Goal: Task Accomplishment & Management: Manage account settings

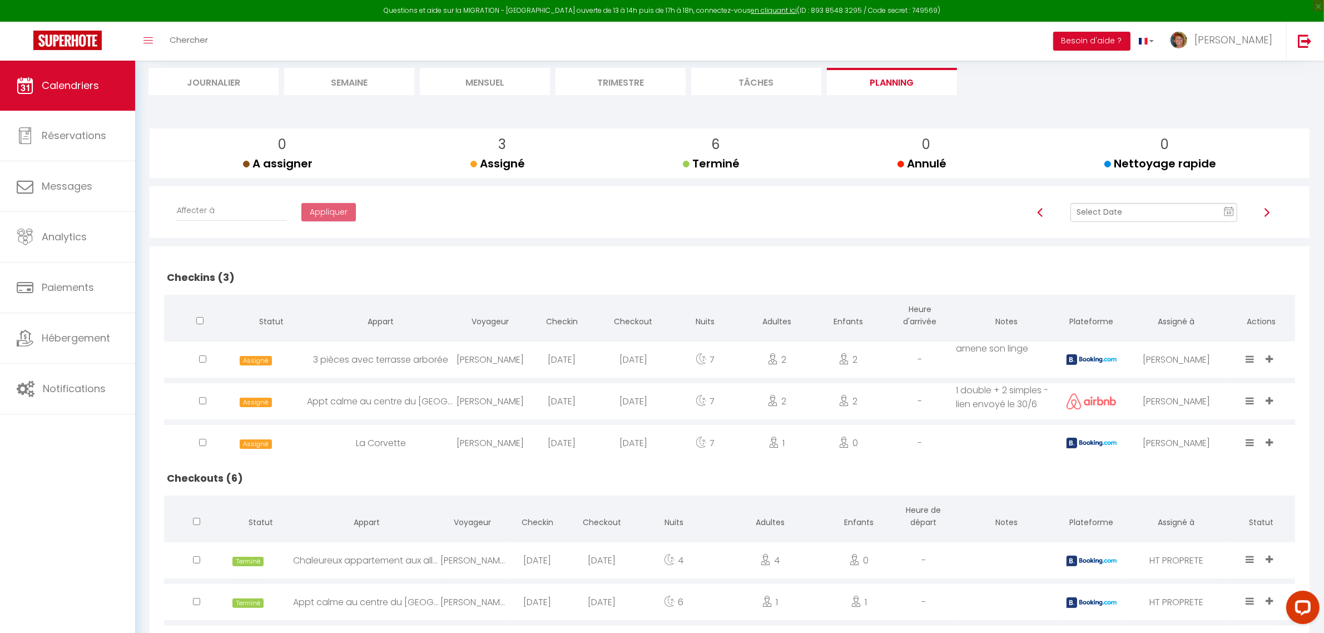
click at [1249, 360] on icon at bounding box center [1251, 358] width 8 height 9
drag, startPoint x: 1195, startPoint y: 296, endPoint x: 1194, endPoint y: 302, distance: 5.7
click at [1195, 299] on li "Done" at bounding box center [1217, 298] width 88 height 21
click at [1254, 401] on icon at bounding box center [1251, 400] width 8 height 9
drag, startPoint x: 1194, startPoint y: 340, endPoint x: 1201, endPoint y: 383, distance: 43.0
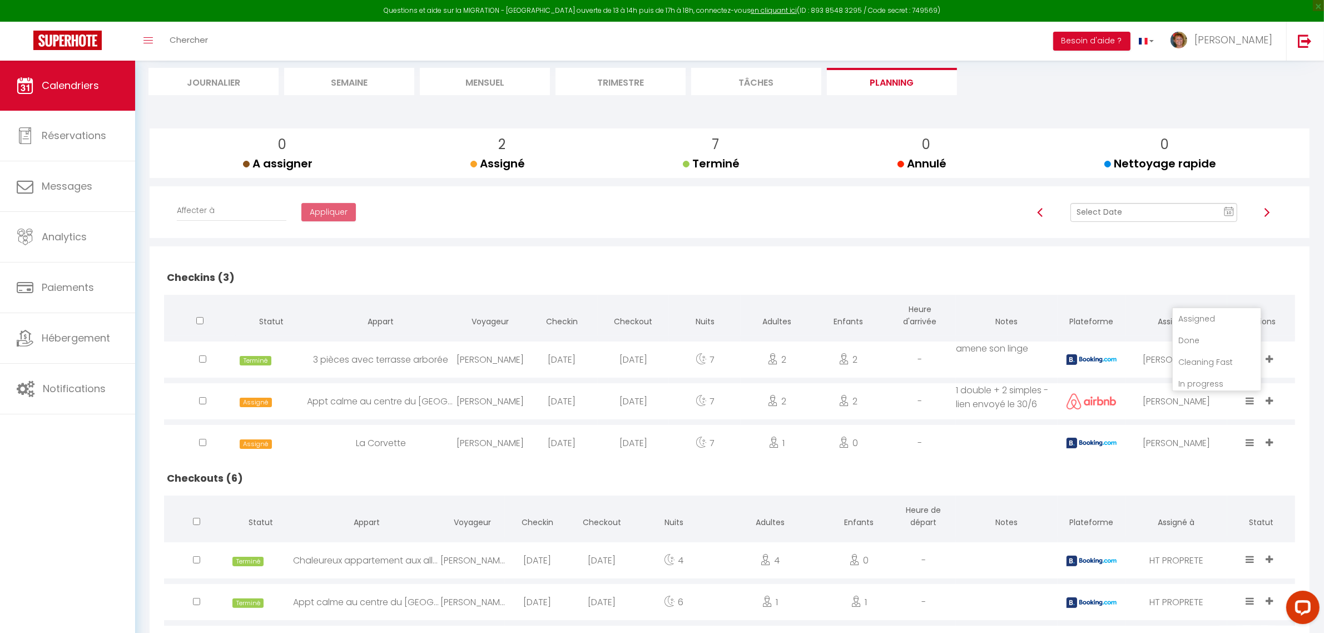
click at [1193, 342] on li "Done" at bounding box center [1217, 340] width 88 height 21
click at [1247, 440] on icon at bounding box center [1251, 442] width 8 height 9
drag, startPoint x: 1195, startPoint y: 380, endPoint x: 1134, endPoint y: 395, distance: 63.1
click at [1194, 381] on li "Done" at bounding box center [1217, 382] width 88 height 21
click at [1049, 209] on div at bounding box center [1040, 212] width 45 height 19
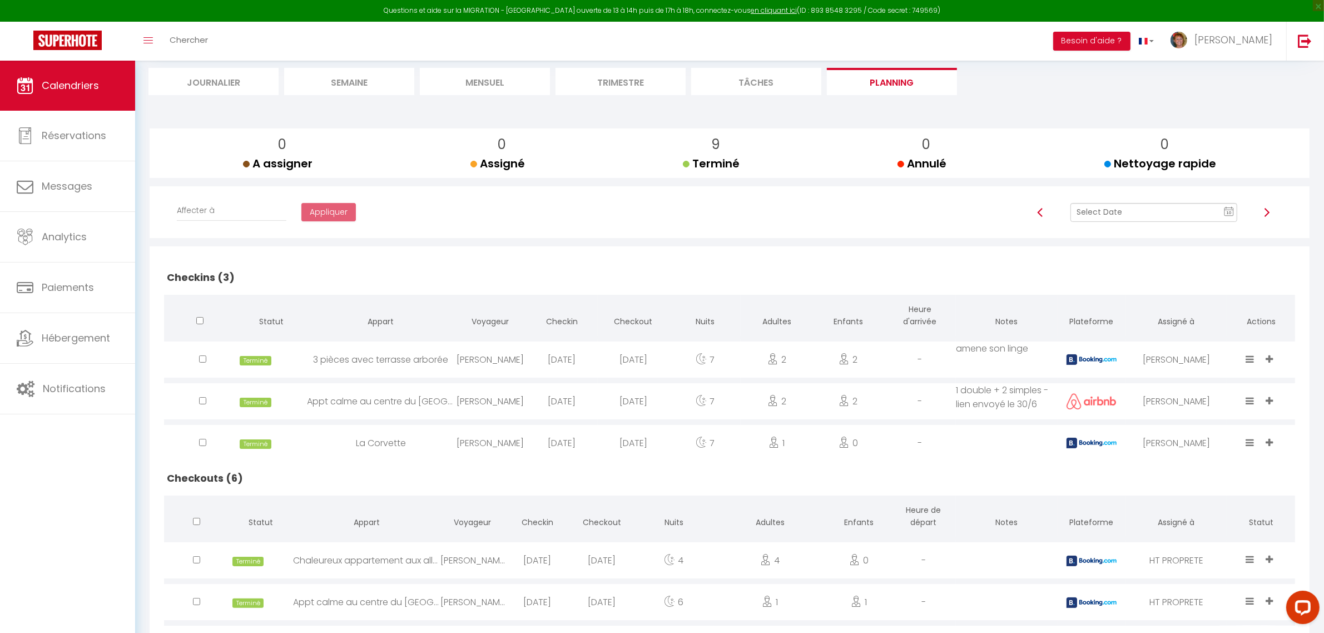
click at [1043, 212] on img at bounding box center [1040, 212] width 9 height 9
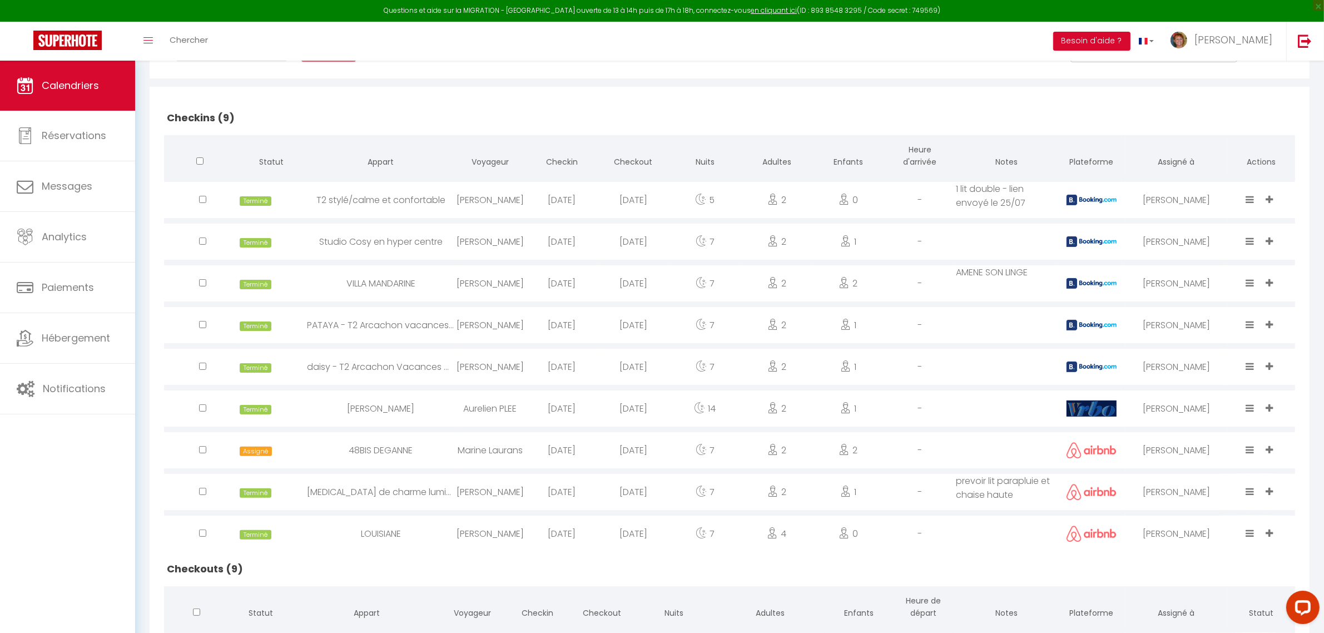
scroll to position [278, 0]
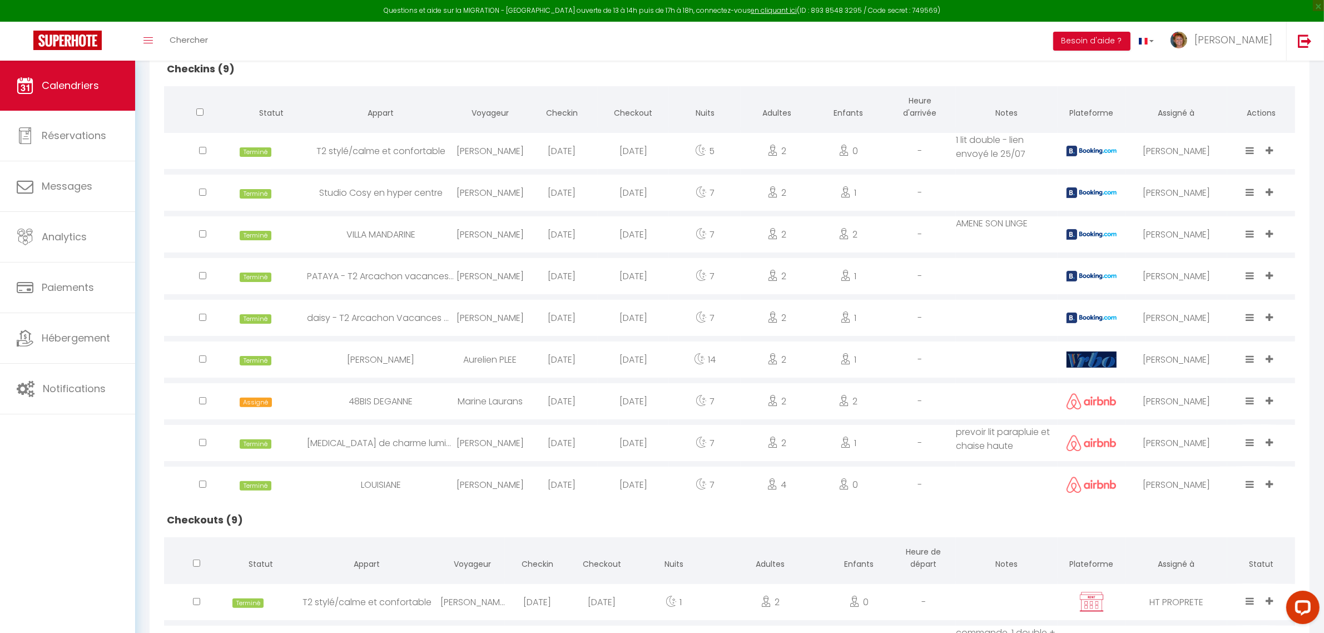
click at [1247, 402] on icon at bounding box center [1251, 400] width 8 height 9
click at [1189, 338] on li "Done" at bounding box center [1217, 340] width 88 height 21
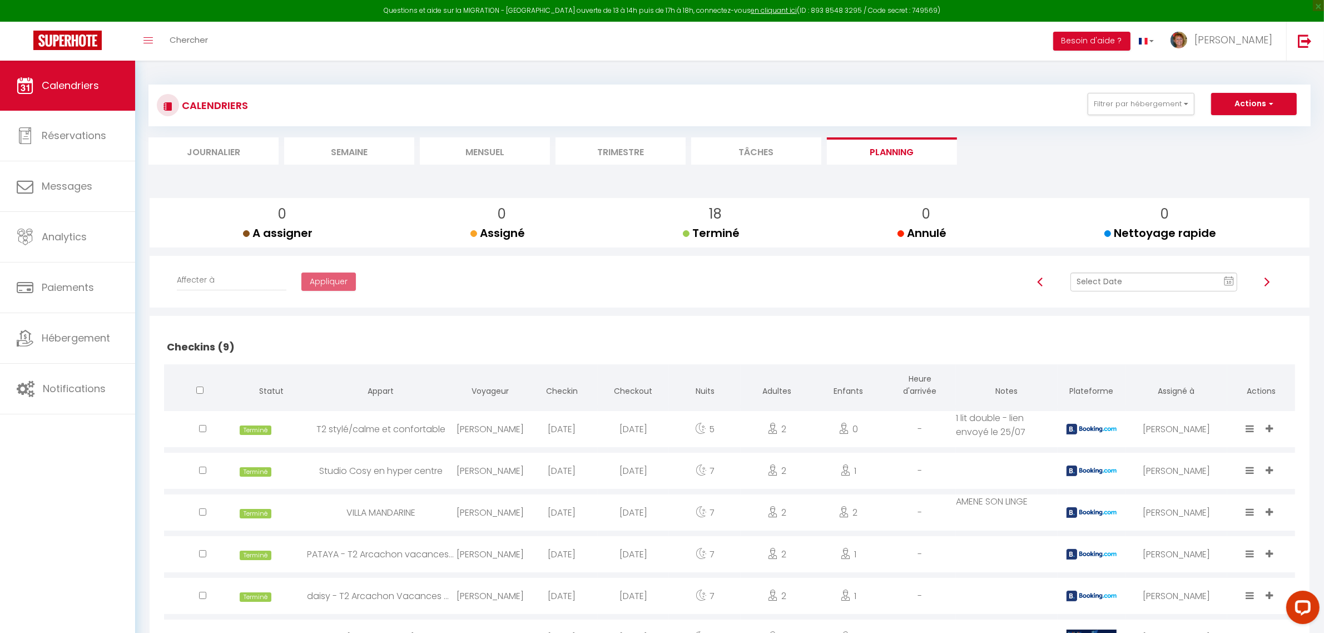
click at [1268, 283] on img at bounding box center [1267, 282] width 9 height 9
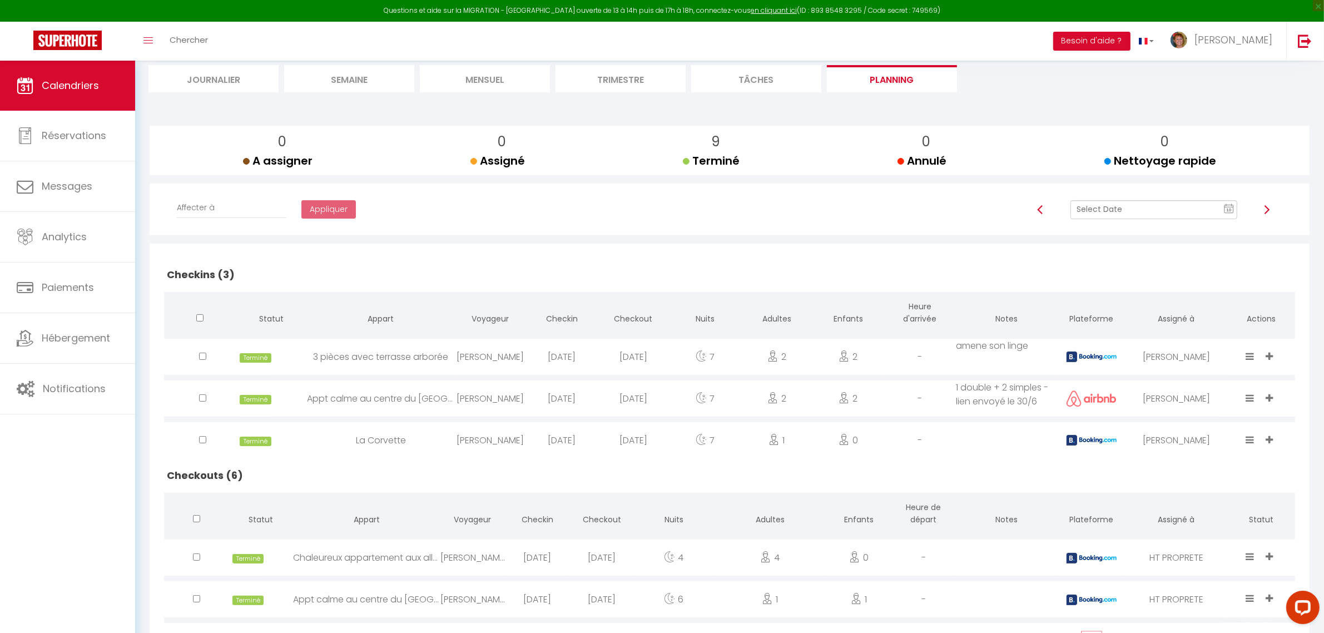
scroll to position [139, 0]
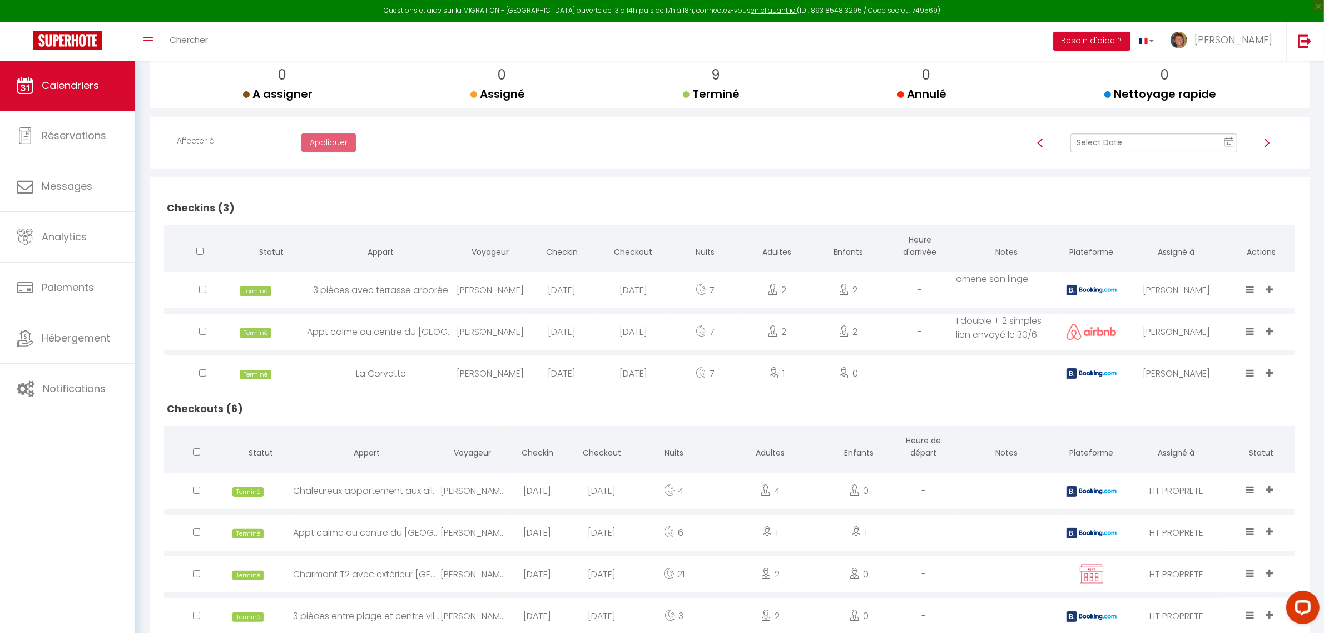
click at [1266, 145] on img at bounding box center [1267, 143] width 9 height 9
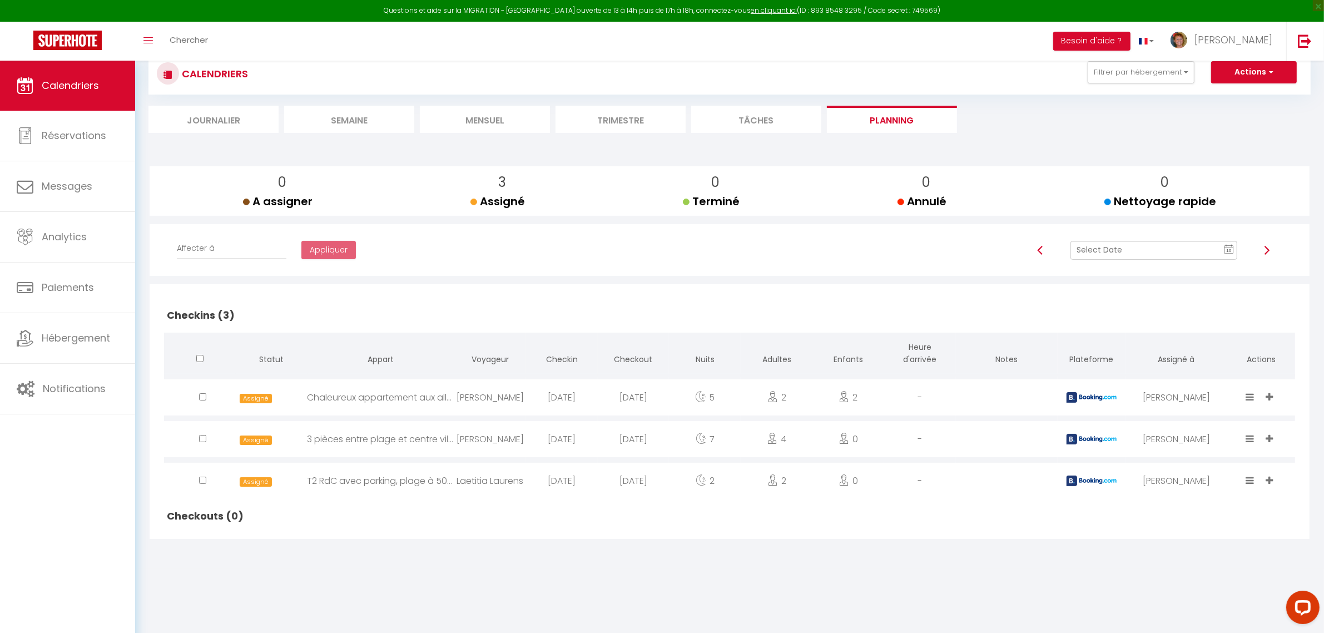
scroll to position [60, 0]
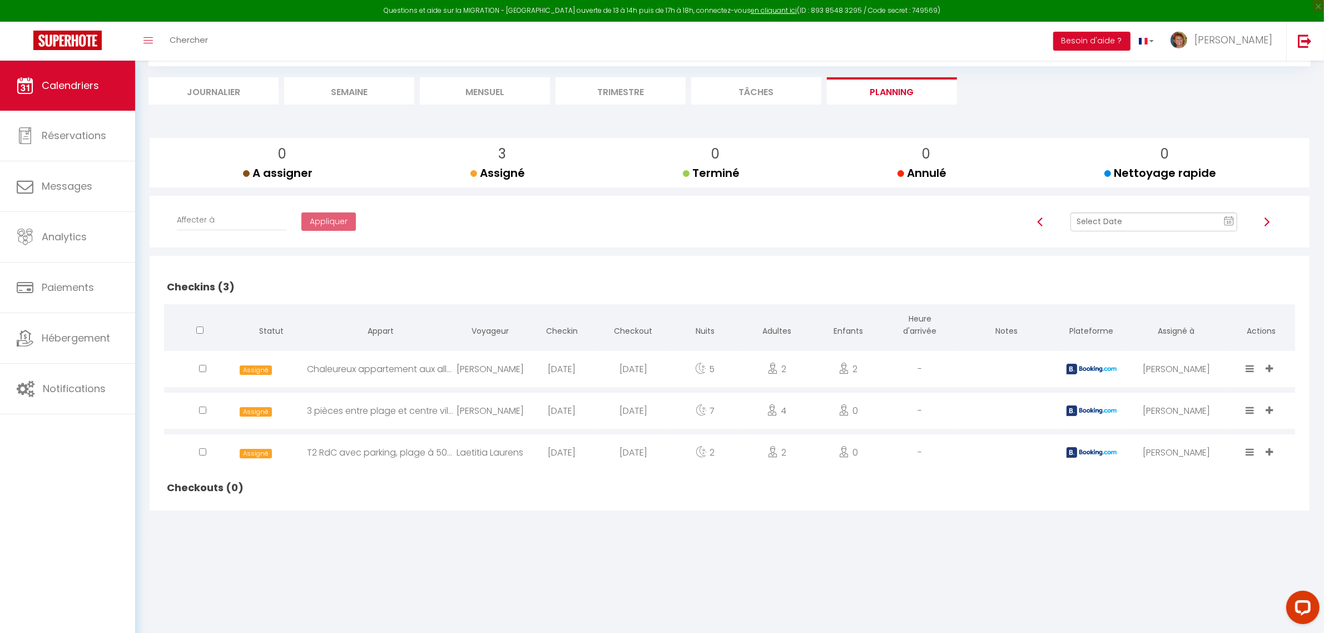
click at [1271, 220] on img at bounding box center [1267, 221] width 9 height 9
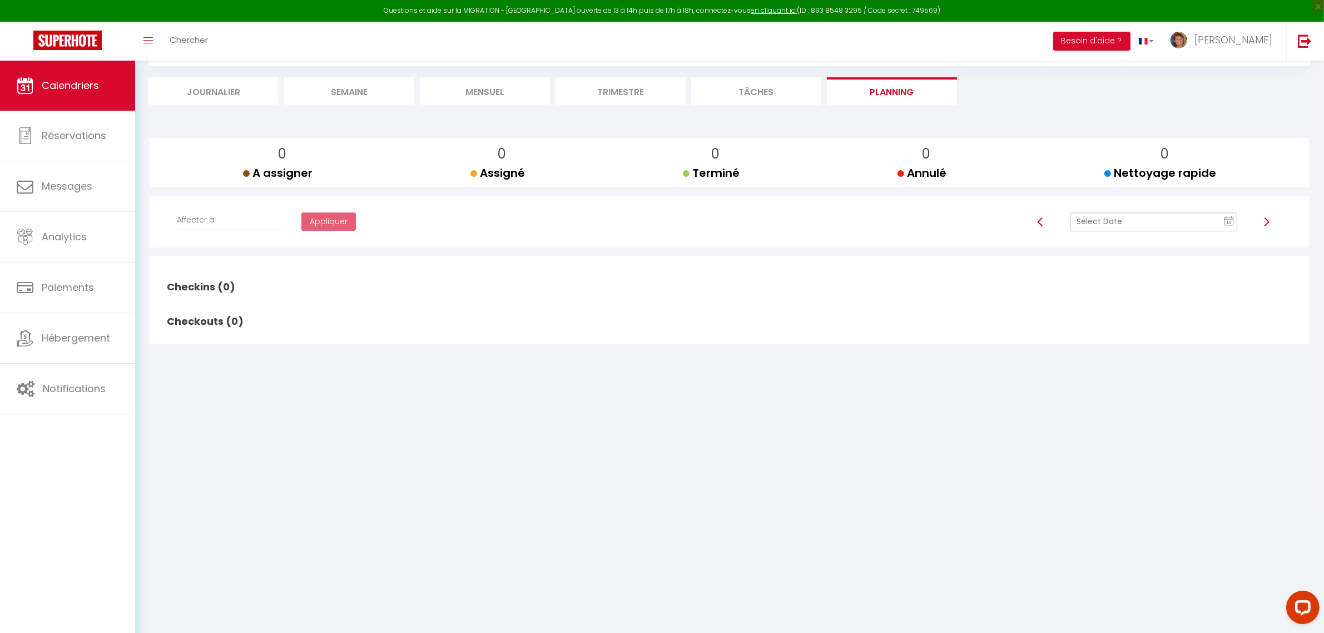
click at [1266, 222] on img at bounding box center [1267, 221] width 9 height 9
checkbox input "false"
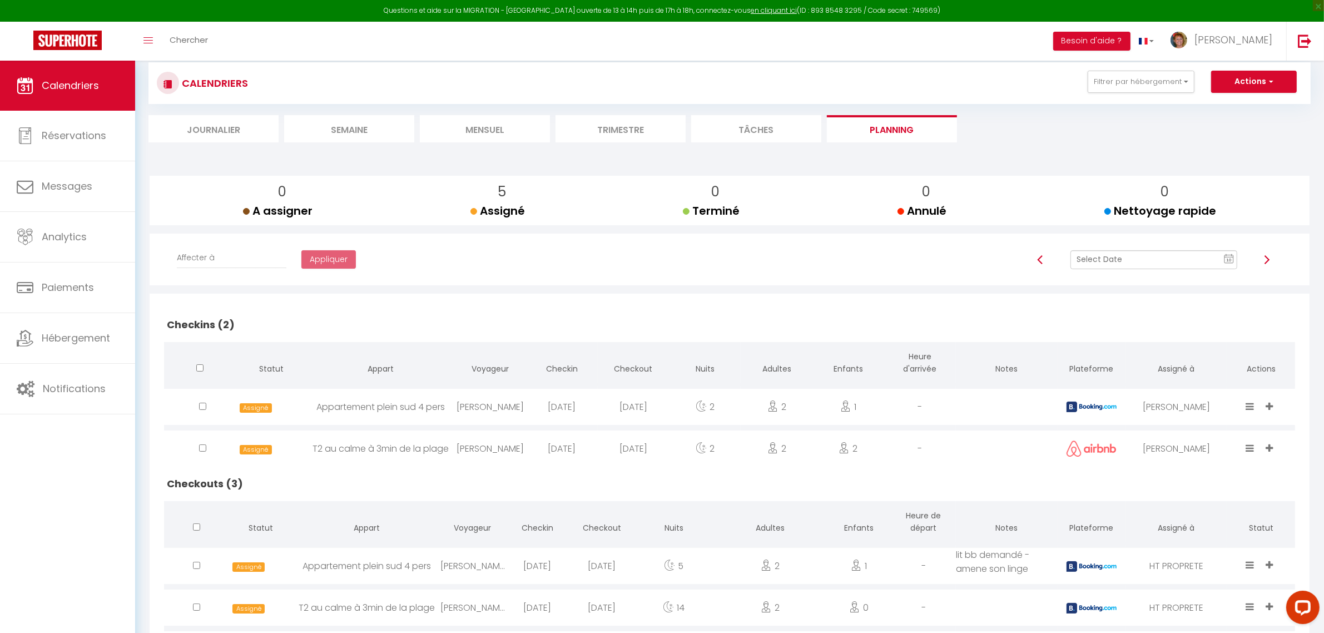
scroll to position [92, 0]
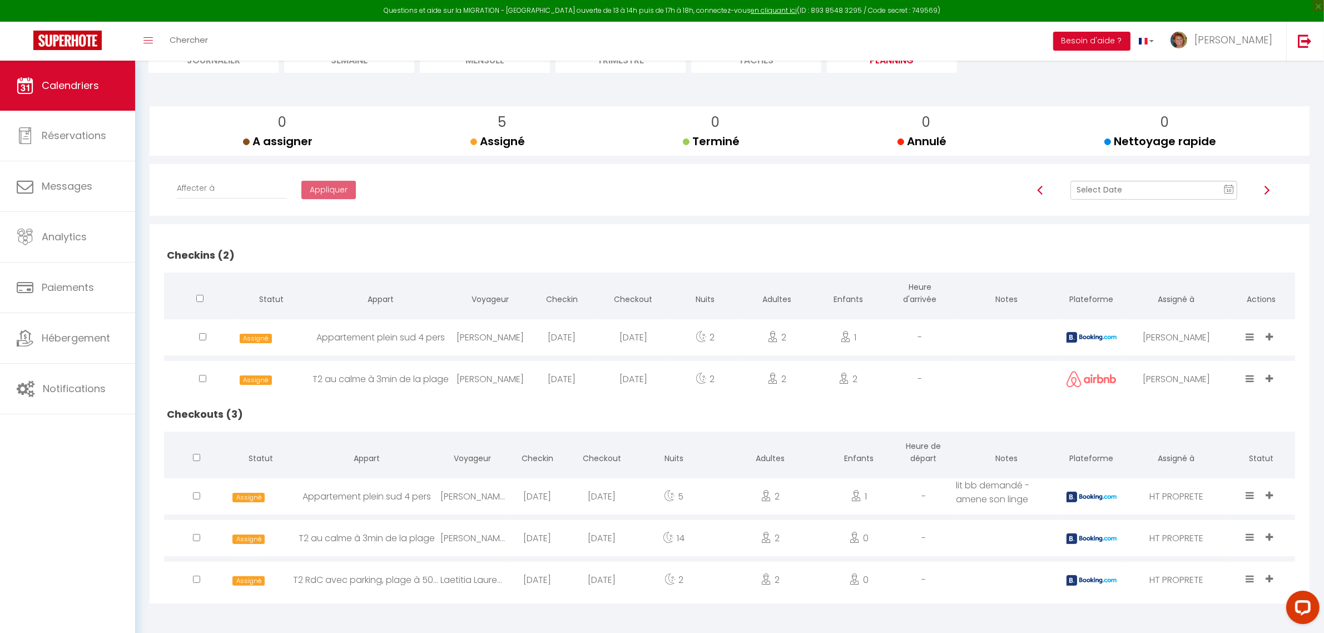
click at [1264, 191] on img at bounding box center [1267, 190] width 9 height 9
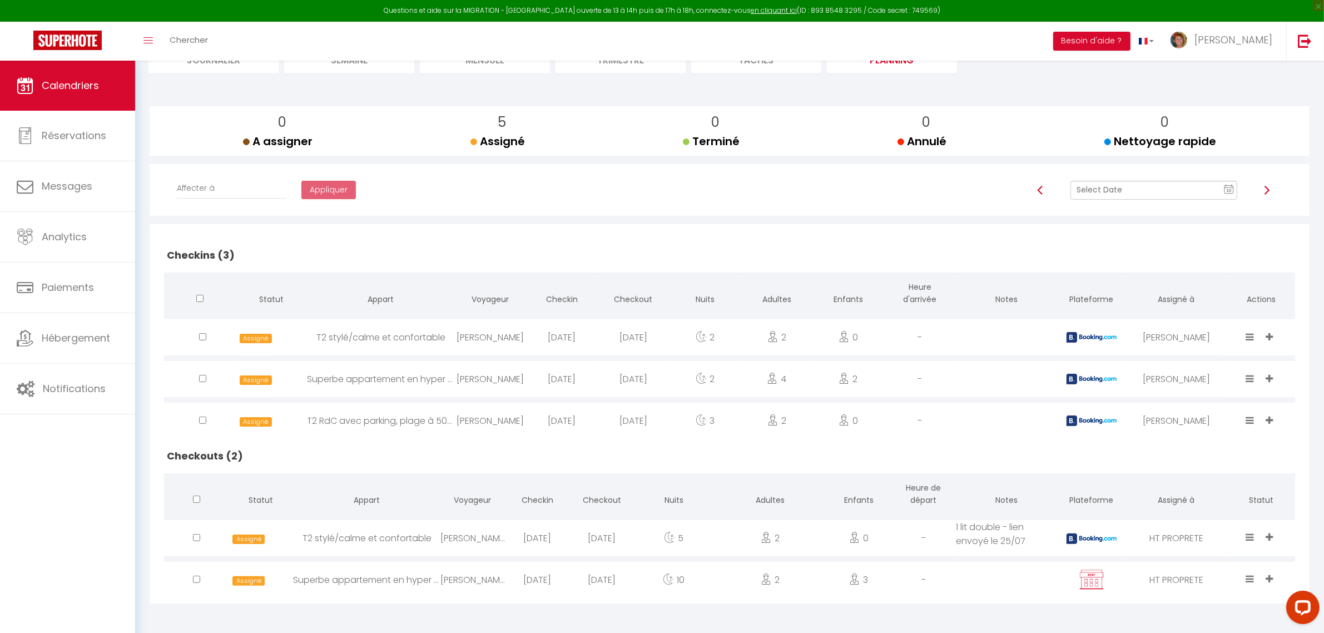
click at [1269, 188] on img at bounding box center [1267, 190] width 9 height 9
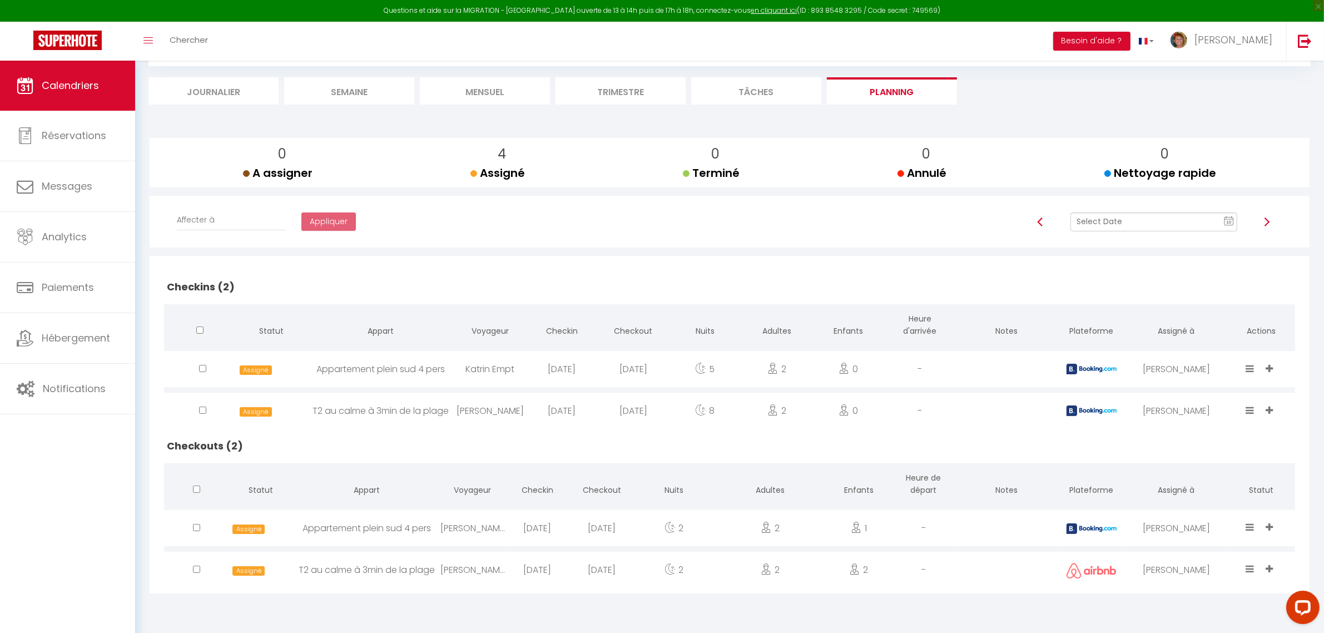
click at [1267, 221] on img at bounding box center [1267, 221] width 9 height 9
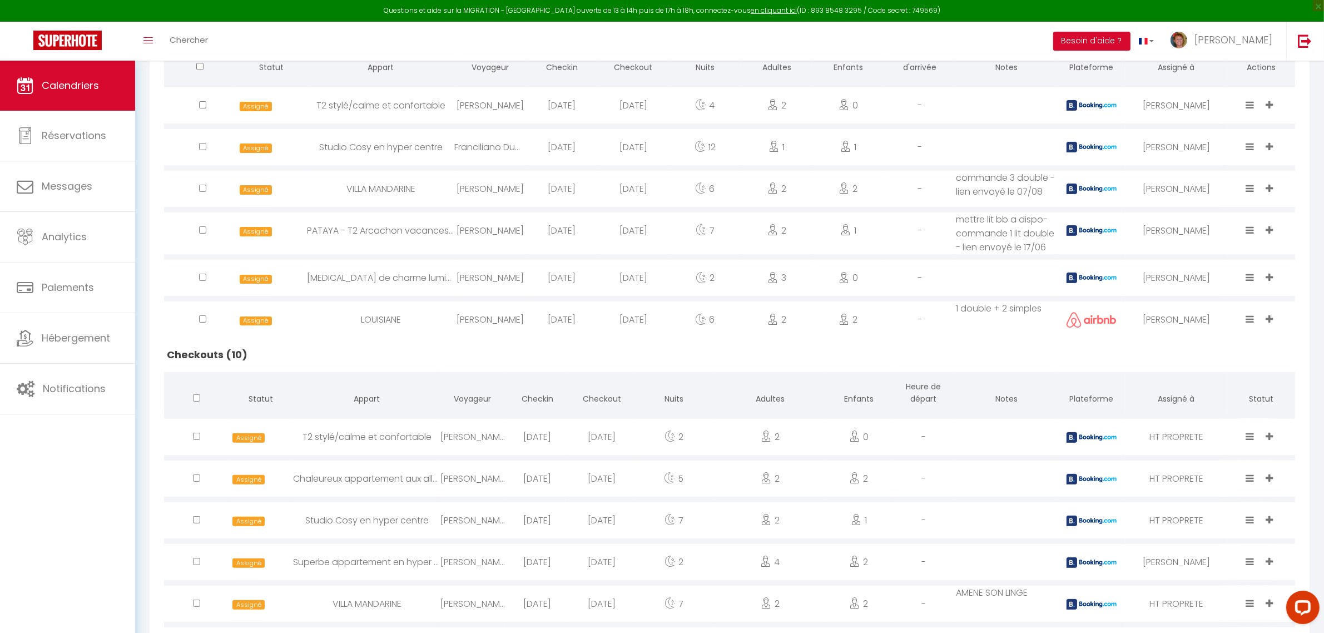
scroll to position [139, 0]
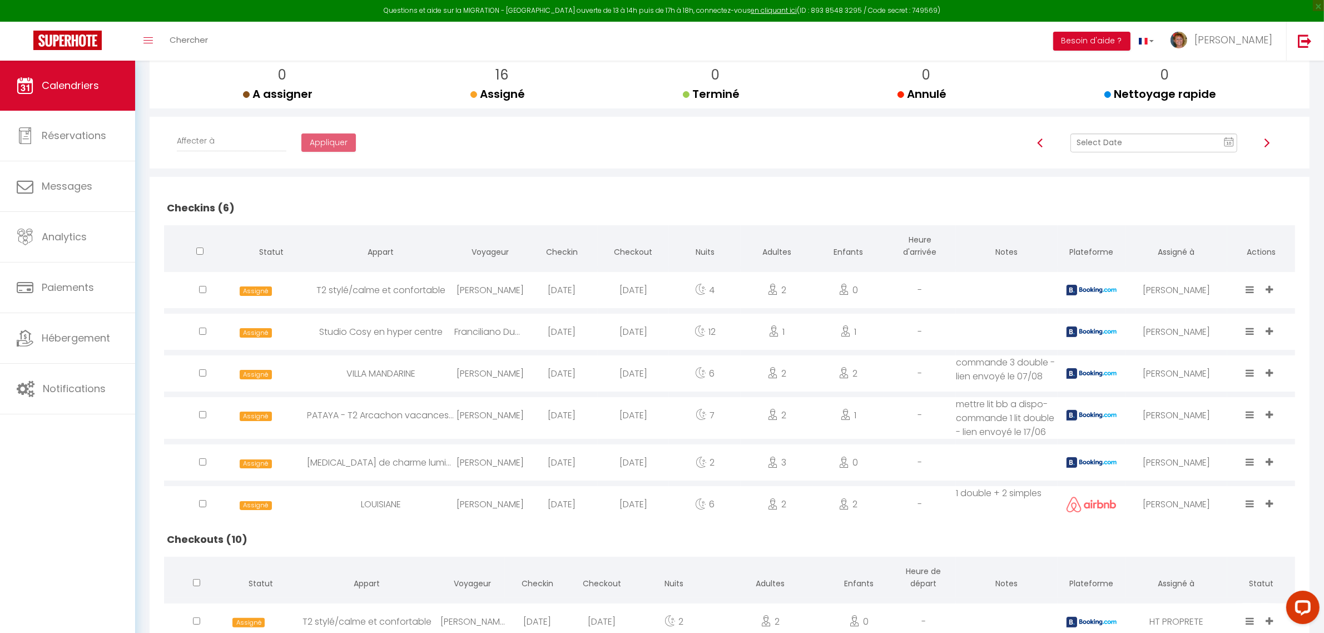
click at [1268, 143] on img at bounding box center [1267, 143] width 9 height 9
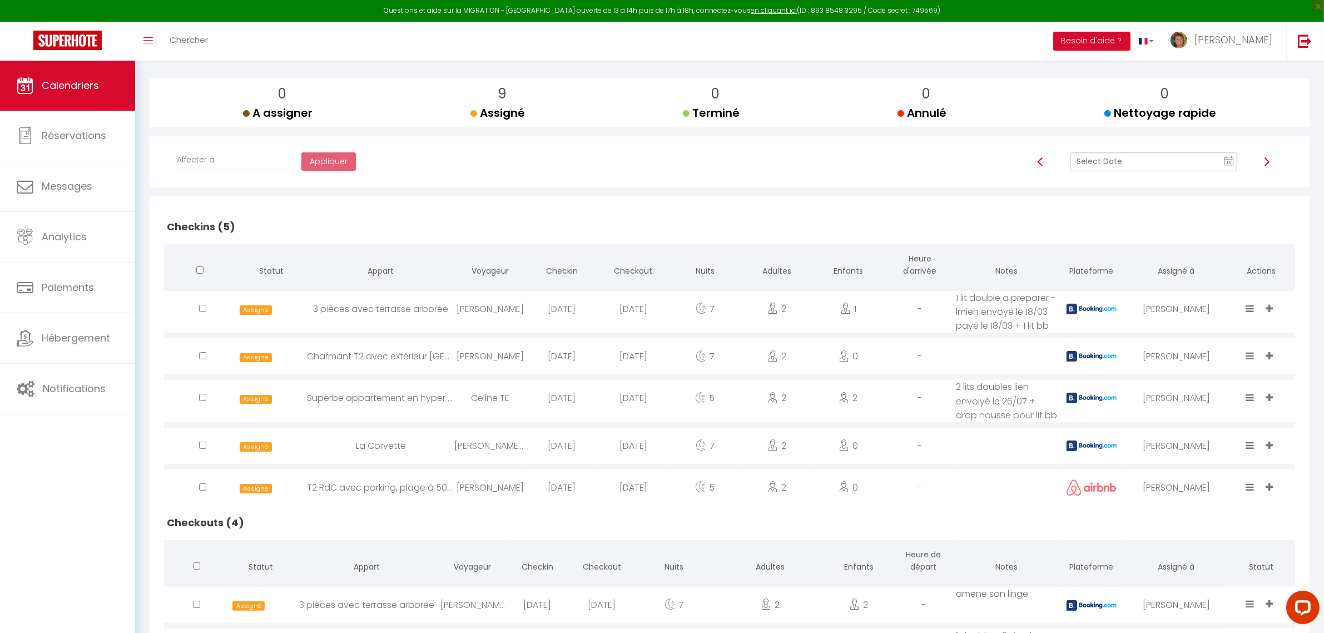
scroll to position [0, 0]
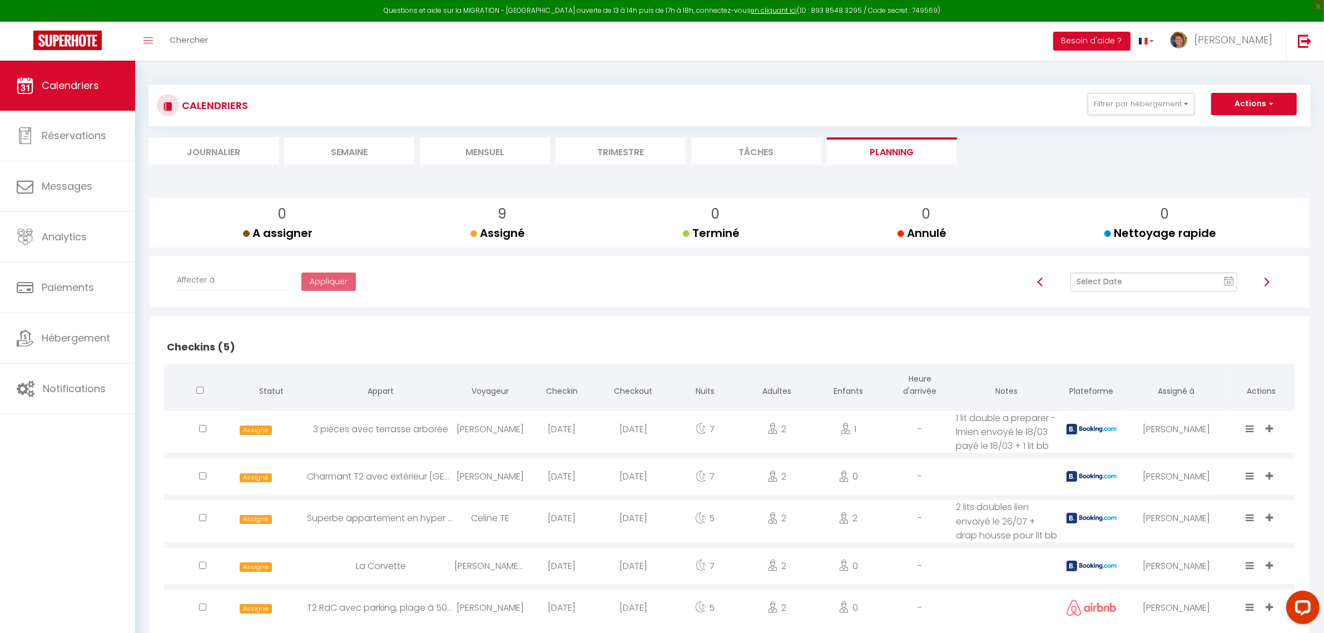
click at [616, 150] on li "Trimestre" at bounding box center [621, 150] width 130 height 27
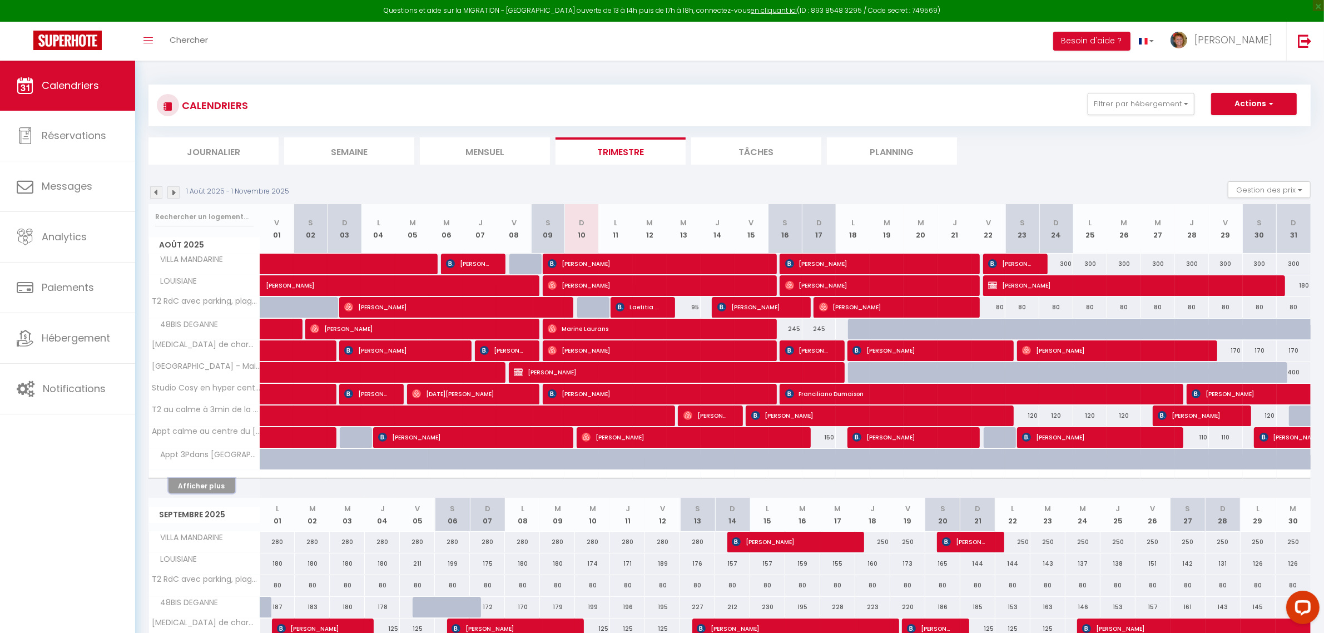
click at [203, 486] on button "Afficher plus" at bounding box center [202, 485] width 67 height 15
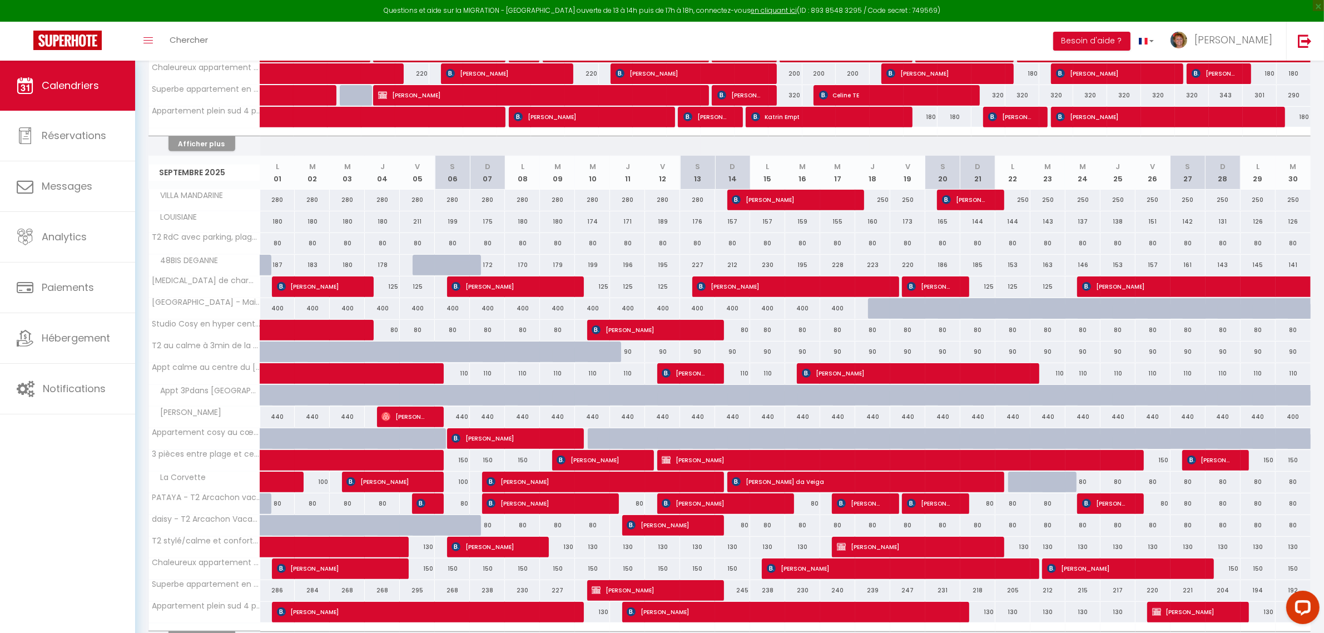
scroll to position [556, 0]
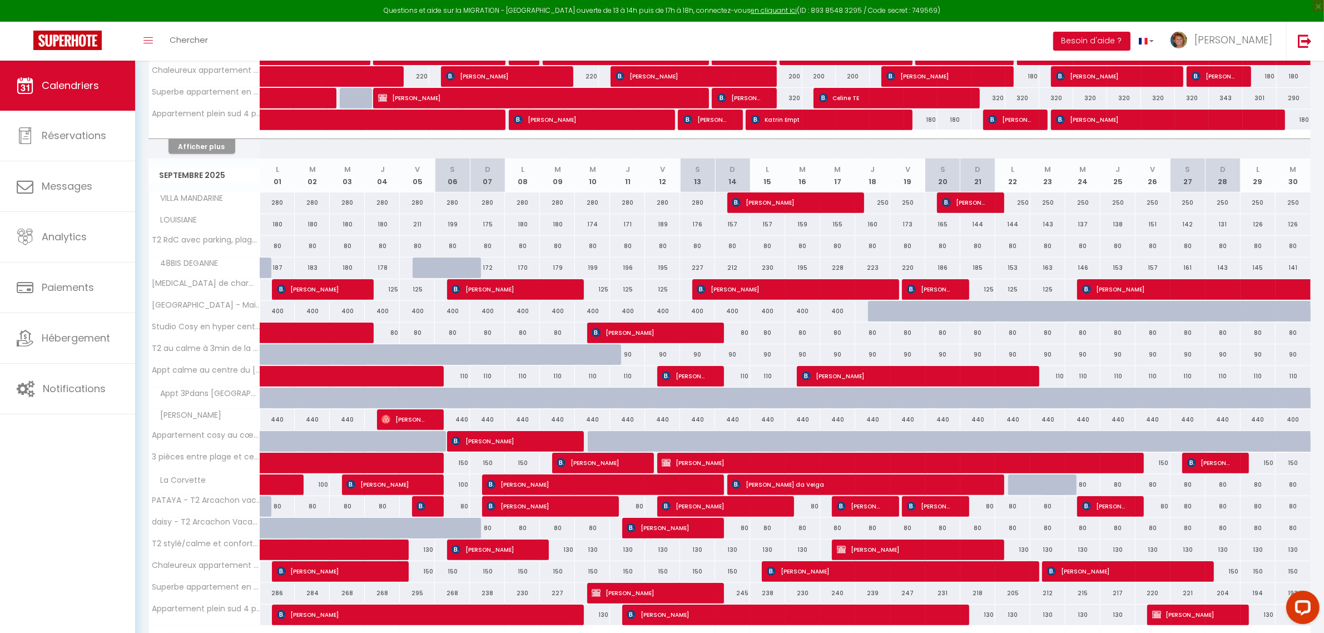
click at [273, 512] on div "80" at bounding box center [277, 506] width 35 height 21
type input "80"
type input "Lun 01 Septembre 2025"
type input "[DATE]"
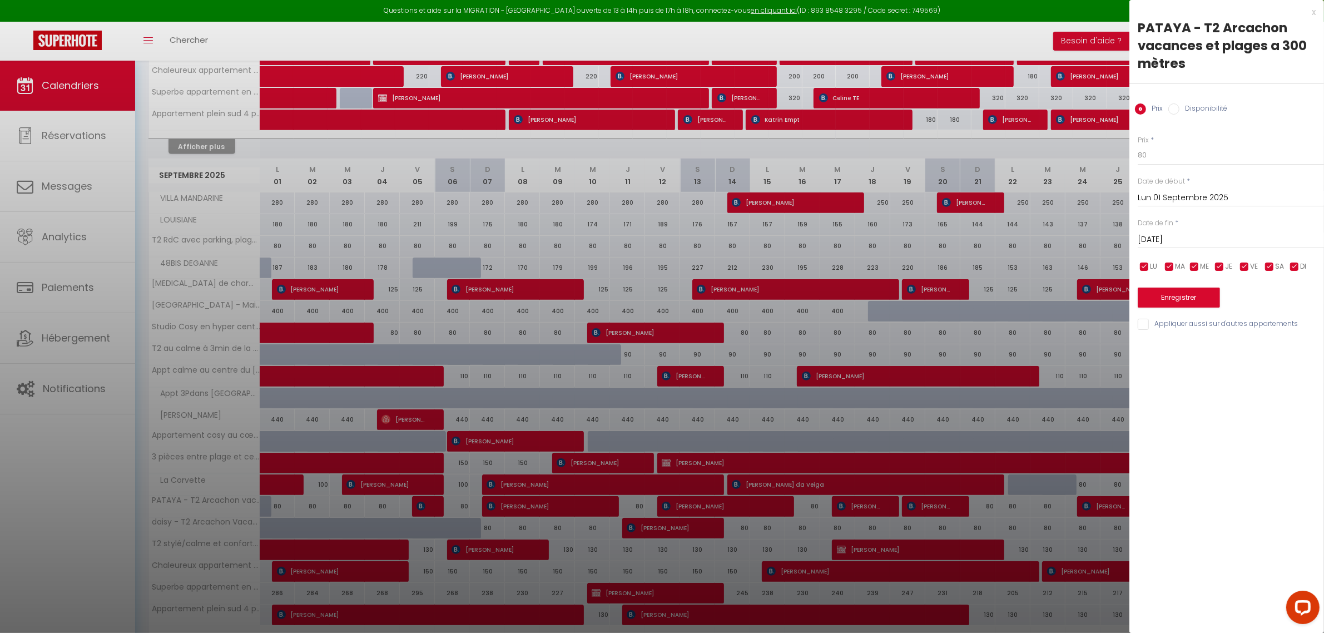
click at [1178, 110] on input "Disponibilité" at bounding box center [1174, 108] width 11 height 11
radio input "true"
radio input "false"
click at [1181, 160] on select "Disponible Indisponible" at bounding box center [1231, 155] width 186 height 21
select select "0"
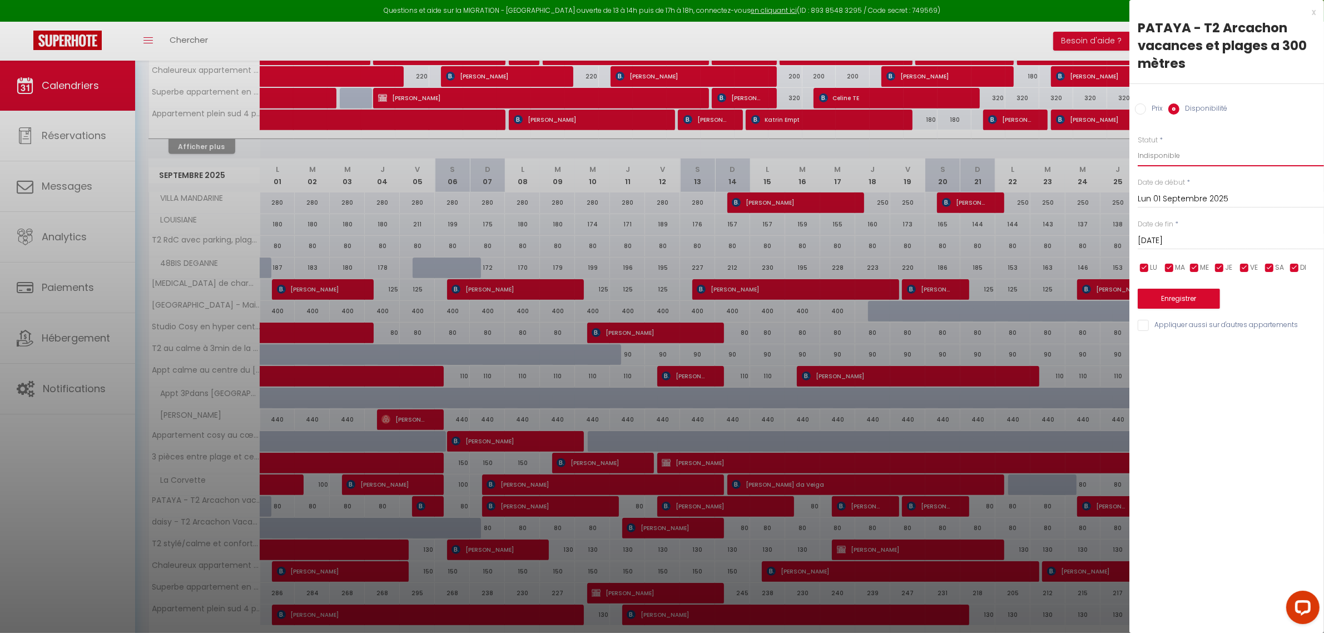
click at [1138, 145] on select "Disponible Indisponible" at bounding box center [1231, 155] width 186 height 21
click at [1188, 240] on input "[DATE]" at bounding box center [1231, 241] width 186 height 14
drag, startPoint x: 1292, startPoint y: 309, endPoint x: 1224, endPoint y: 280, distance: 74.0
click at [1291, 308] on span "6" at bounding box center [1292, 304] width 24 height 22
type input "[DATE]"
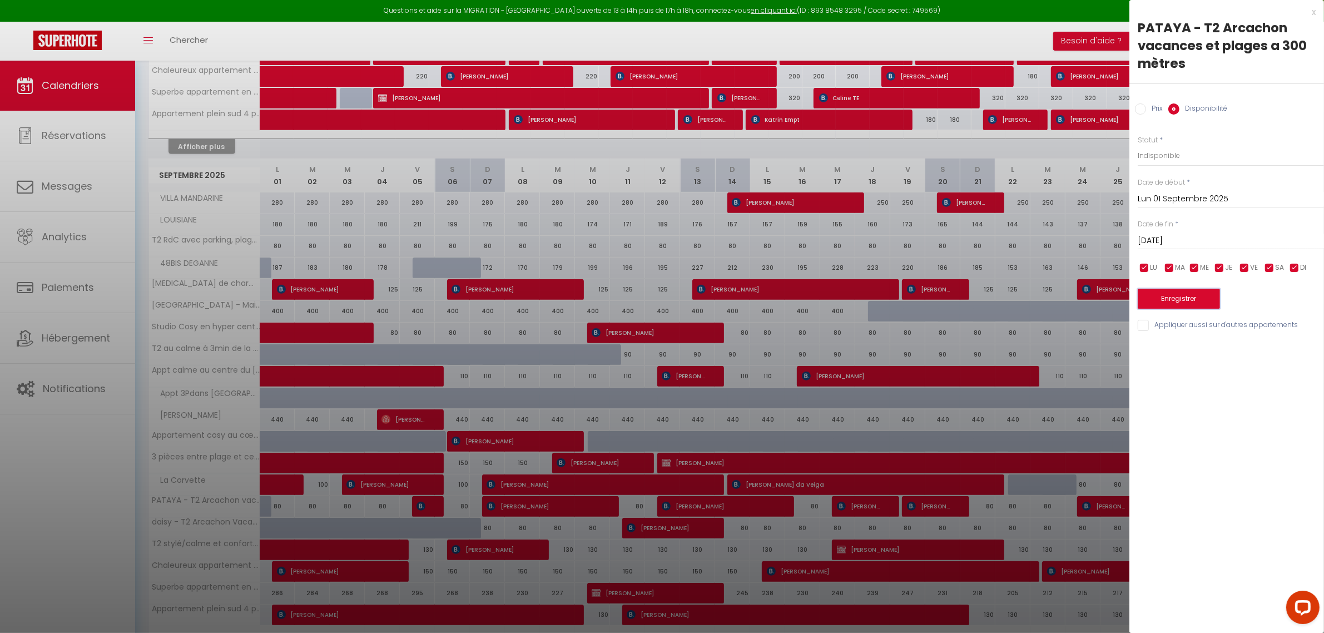
click at [1184, 291] on button "Enregistrer" at bounding box center [1179, 299] width 82 height 20
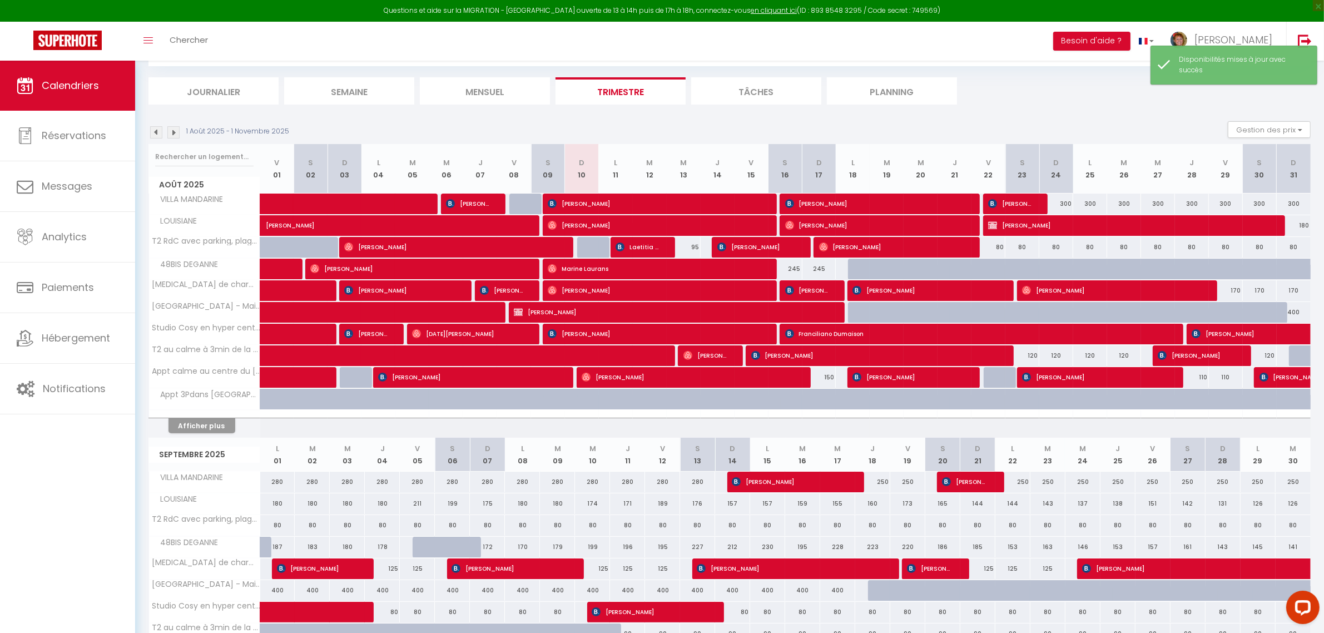
scroll to position [472, 0]
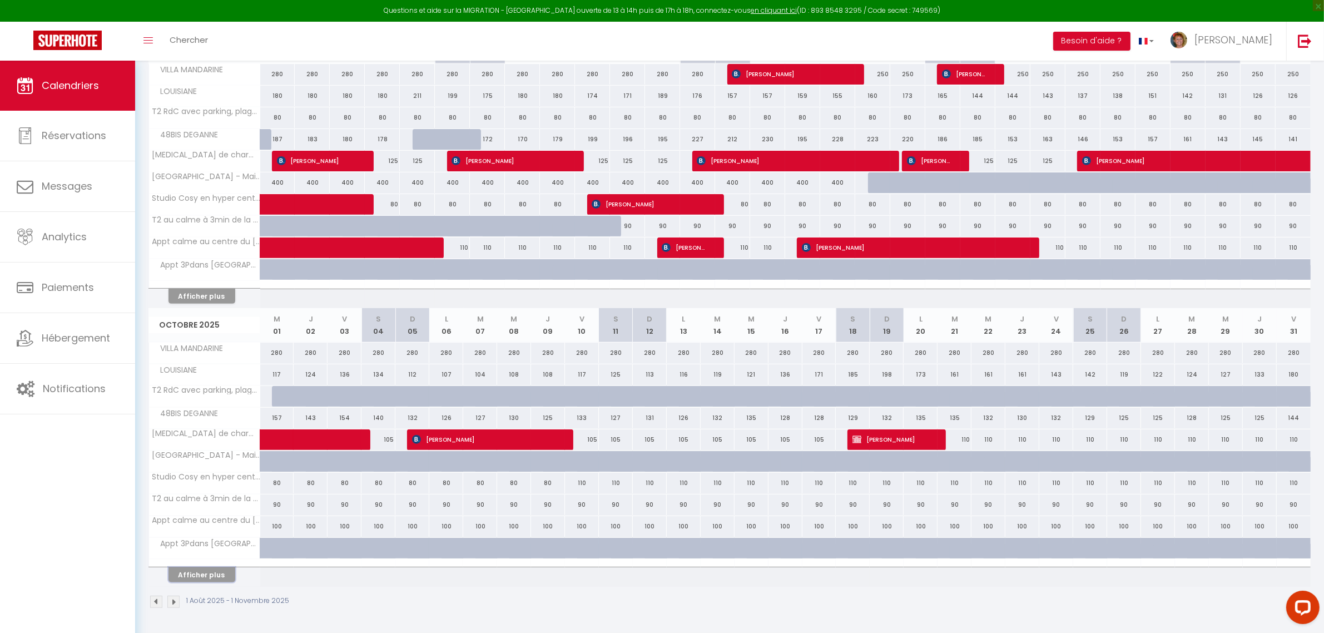
click at [200, 577] on button "Afficher plus" at bounding box center [202, 574] width 67 height 15
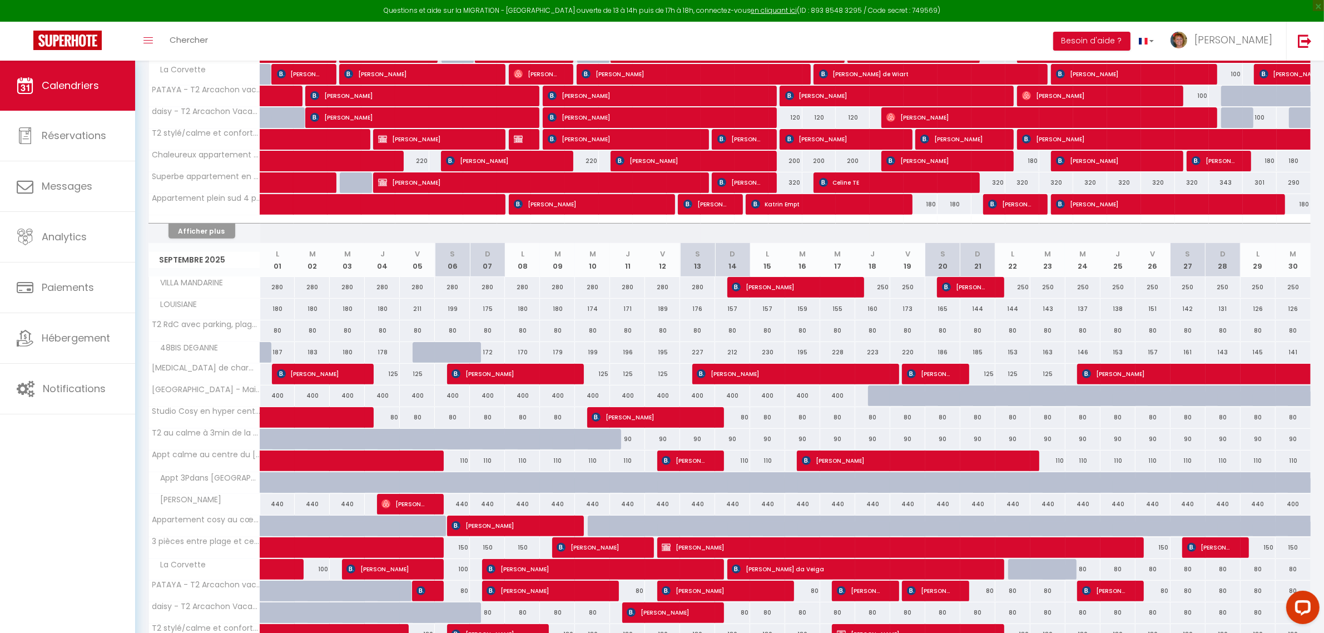
scroll to position [690, 0]
